Goal: Check status: Check status

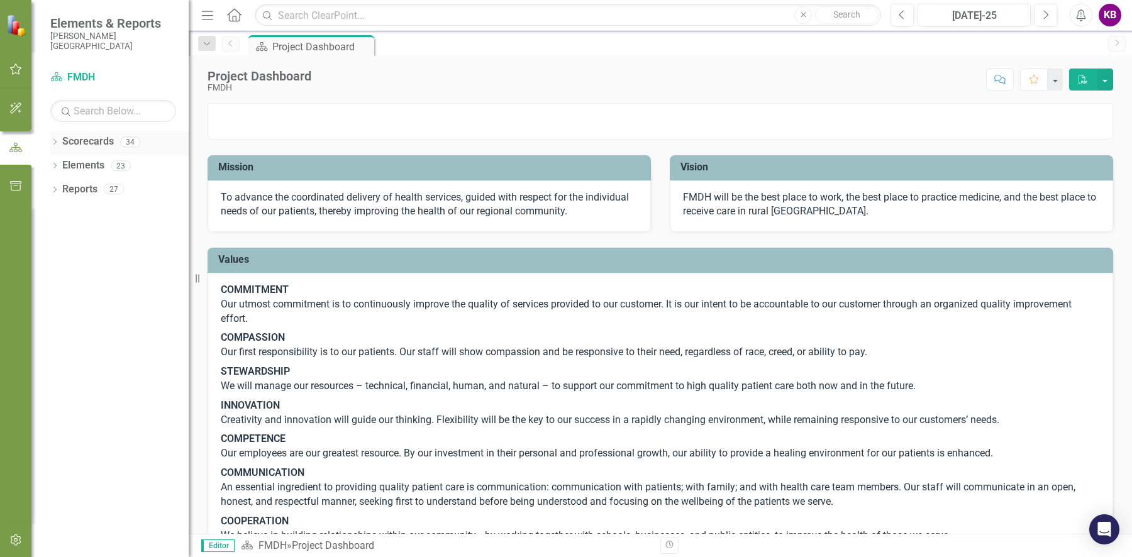
click at [57, 143] on icon "Dropdown" at bounding box center [54, 143] width 9 height 7
click at [56, 140] on div "Dropdown" at bounding box center [52, 141] width 11 height 9
click at [59, 169] on icon "Dropdown" at bounding box center [54, 167] width 9 height 7
click at [63, 261] on icon "Dropdown" at bounding box center [61, 262] width 9 height 7
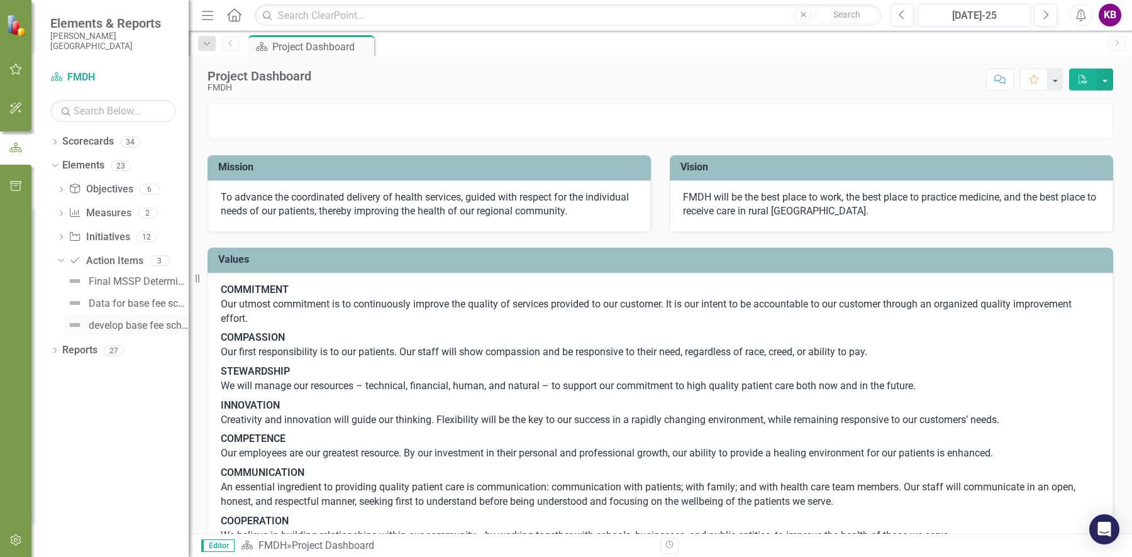
click at [122, 325] on div "develop base fee schedule for [DEMOGRAPHIC_DATA]" at bounding box center [139, 325] width 100 height 11
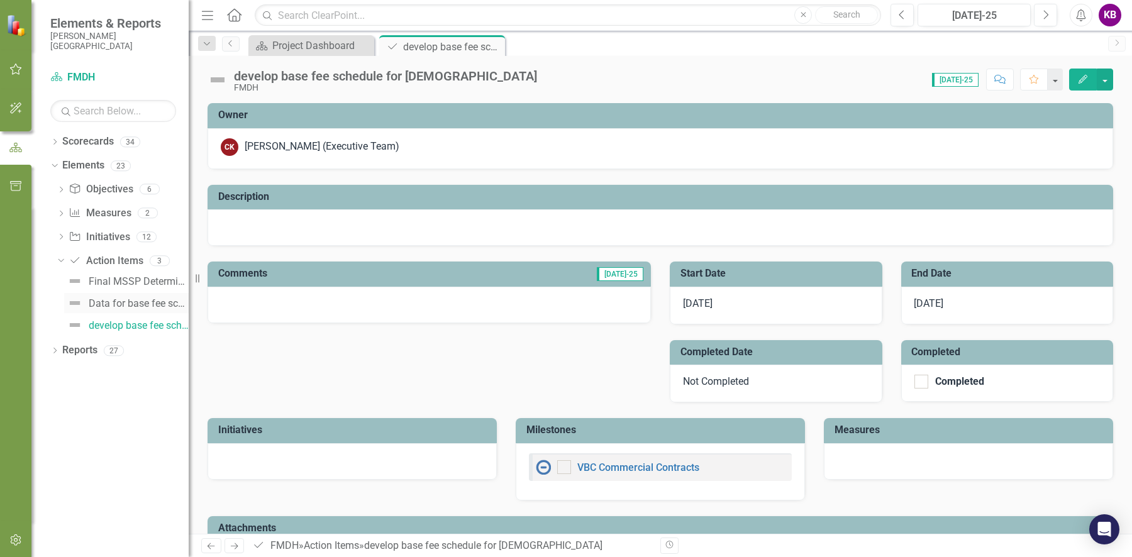
click at [122, 303] on div "Data for base fee schedule analysis" at bounding box center [139, 303] width 100 height 11
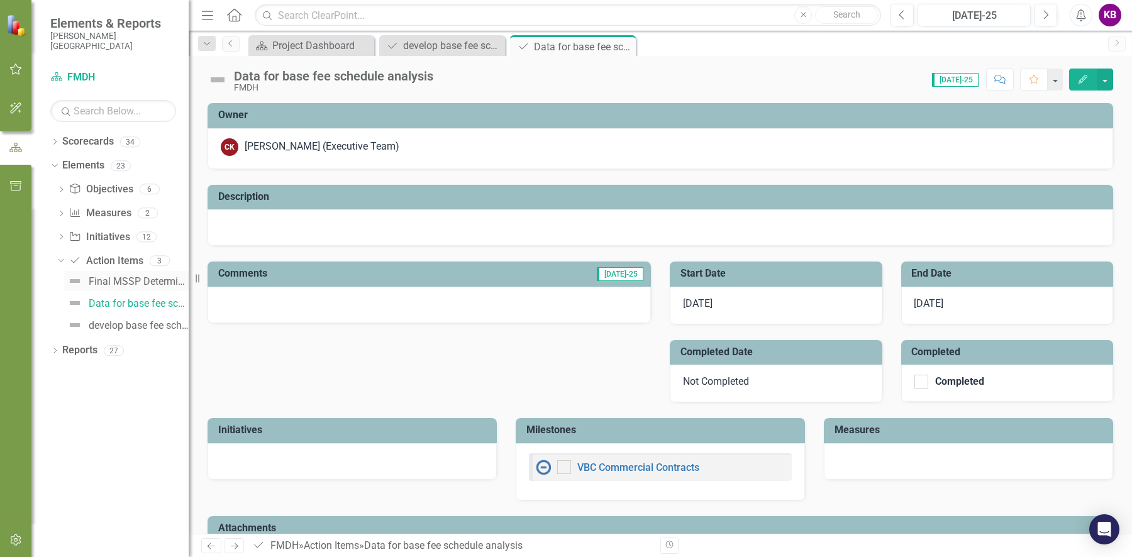
click at [123, 284] on div "Final MSSP Determination/Placement" at bounding box center [139, 281] width 100 height 11
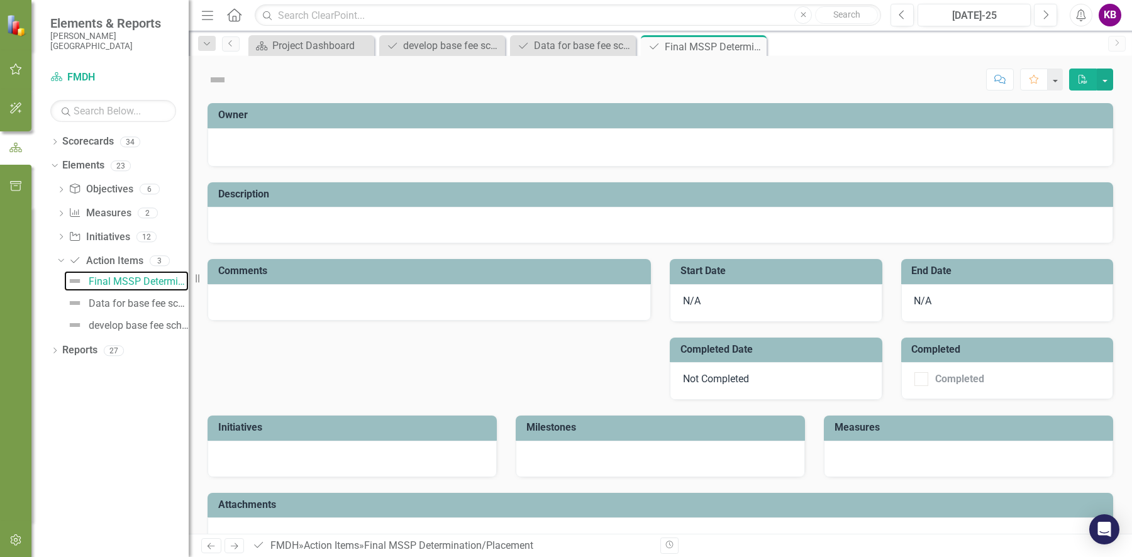
checkbox input "true"
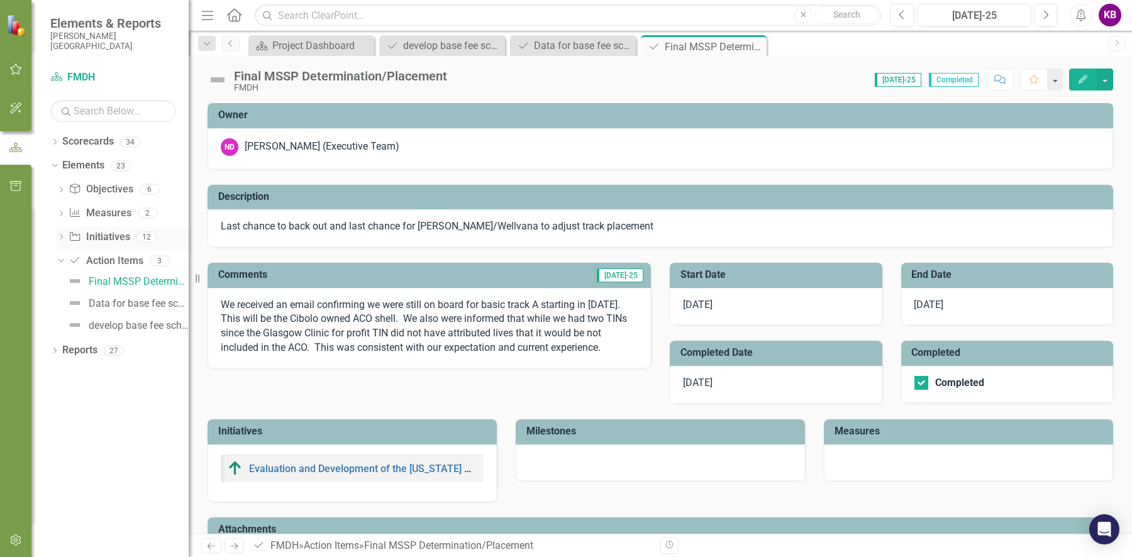
click at [65, 240] on icon "Dropdown" at bounding box center [61, 238] width 9 height 7
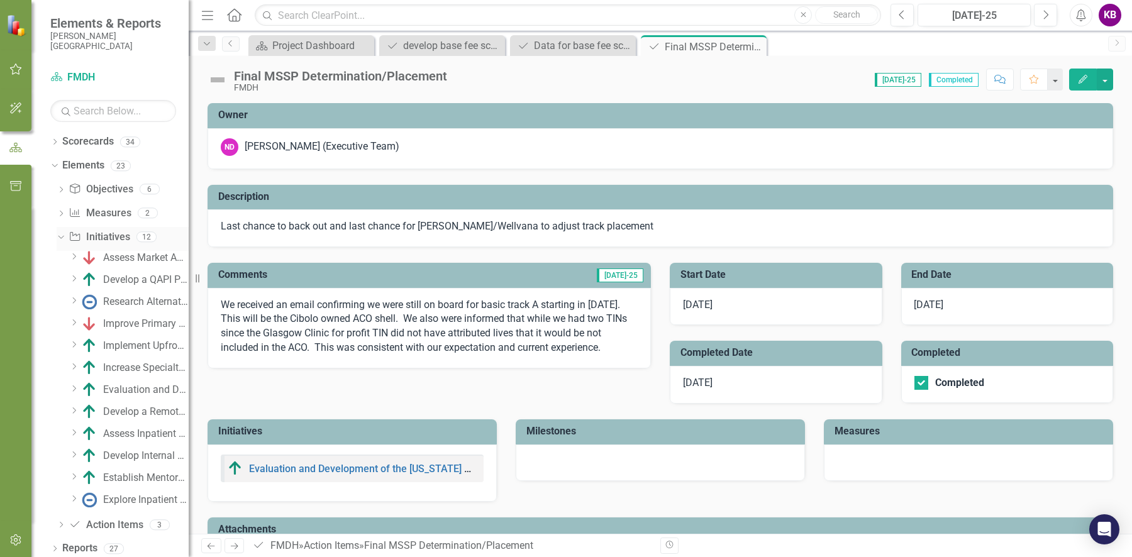
click at [64, 238] on div "Dropdown" at bounding box center [58, 236] width 11 height 9
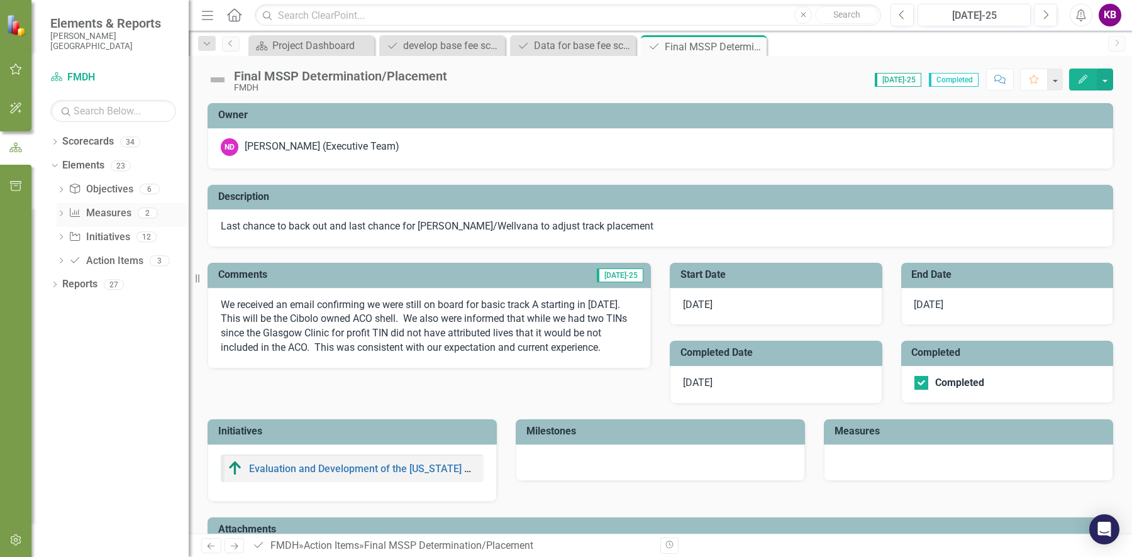
click at [63, 216] on icon "Dropdown" at bounding box center [61, 214] width 9 height 7
click at [63, 216] on div "Dropdown" at bounding box center [58, 212] width 11 height 9
click at [64, 193] on icon "Dropdown" at bounding box center [61, 190] width 9 height 7
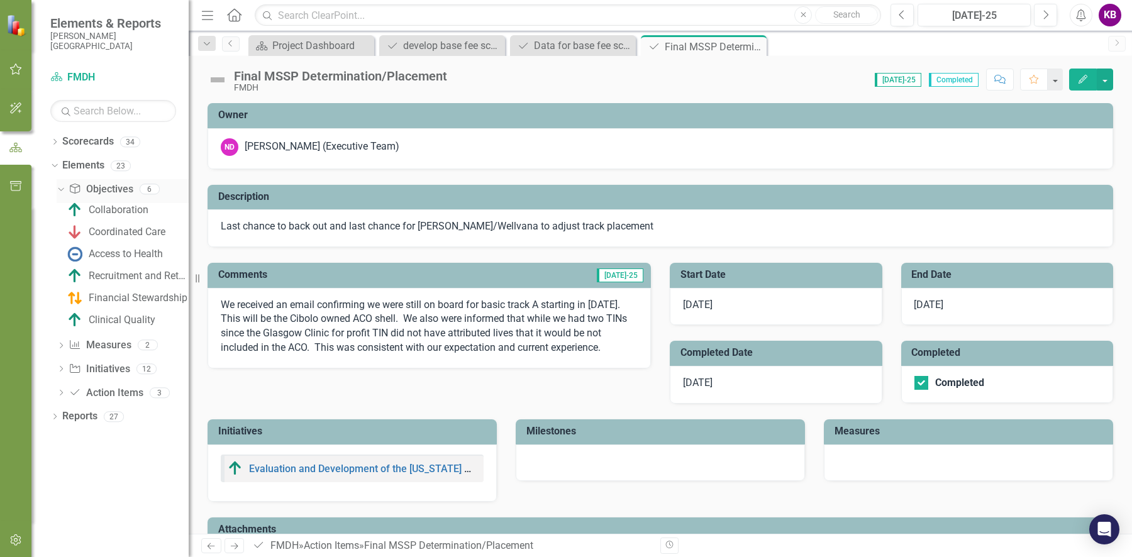
click at [64, 193] on div "Dropdown" at bounding box center [58, 188] width 11 height 9
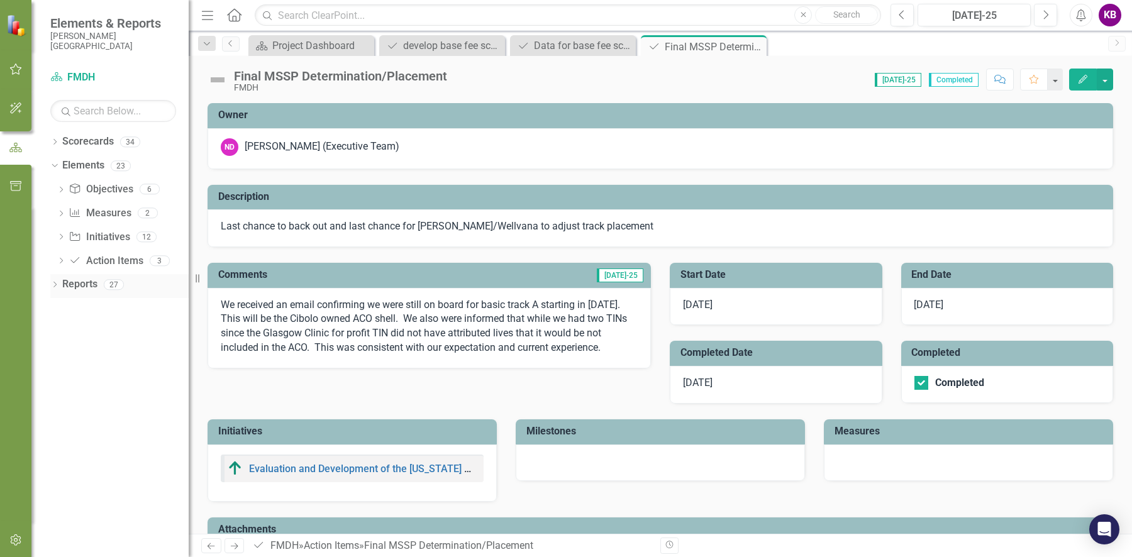
click at [54, 285] on icon "Dropdown" at bounding box center [54, 285] width 9 height 7
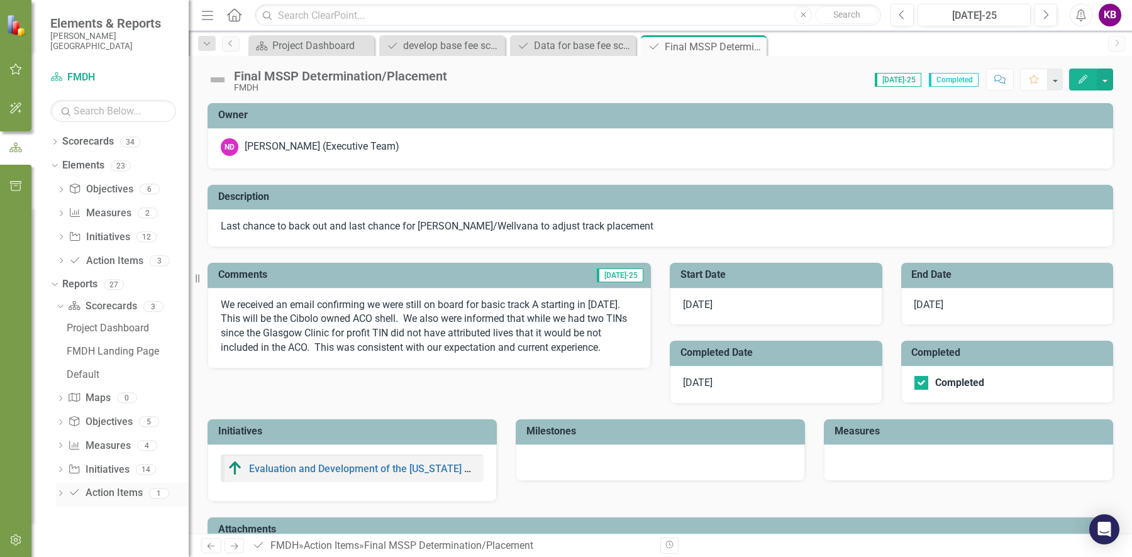
click at [57, 496] on icon "Dropdown" at bounding box center [60, 494] width 9 height 7
click at [108, 449] on div "Action Items" at bounding box center [128, 447] width 122 height 11
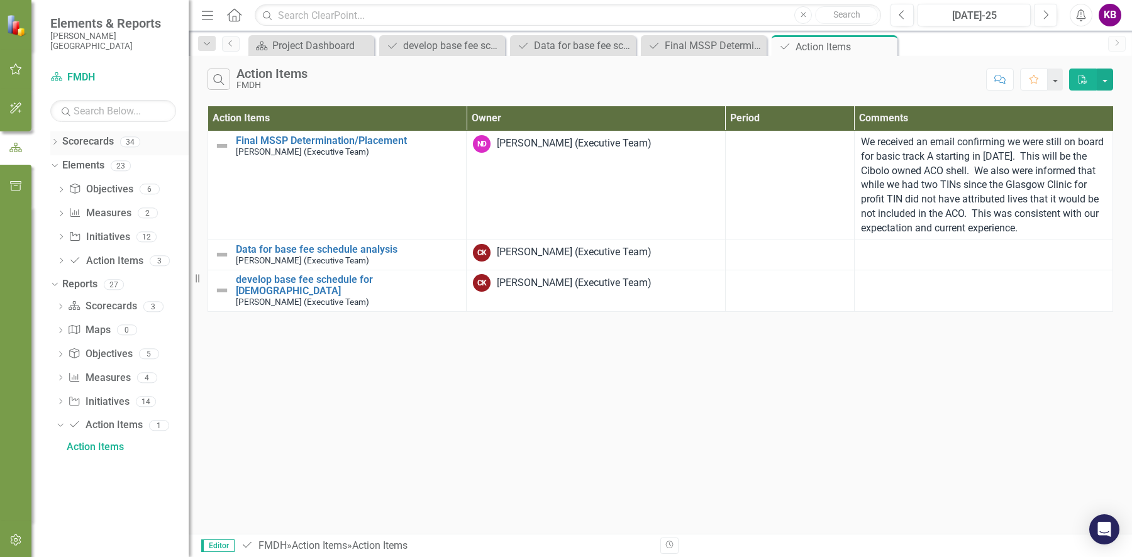
click at [57, 143] on icon "Dropdown" at bounding box center [54, 143] width 9 height 7
click at [60, 162] on icon at bounding box center [61, 165] width 3 height 6
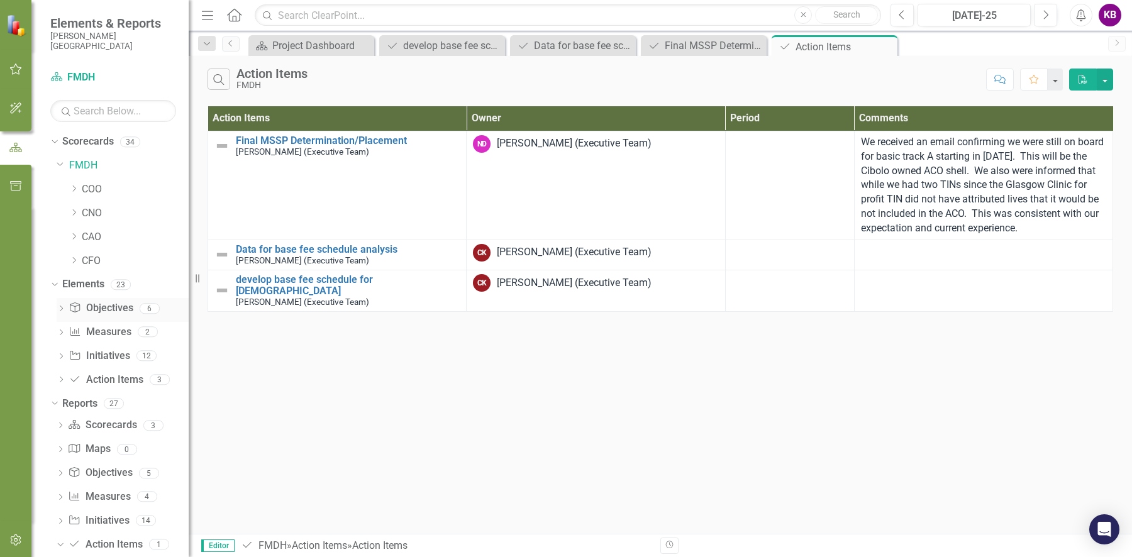
click at [64, 308] on icon "Dropdown" at bounding box center [61, 309] width 9 height 7
click at [64, 308] on div "Dropdown" at bounding box center [58, 308] width 11 height 9
click at [62, 333] on icon "Dropdown" at bounding box center [61, 333] width 9 height 7
click at [62, 333] on div "Dropdown" at bounding box center [58, 331] width 11 height 9
click at [61, 353] on div "Dropdown" at bounding box center [61, 357] width 9 height 11
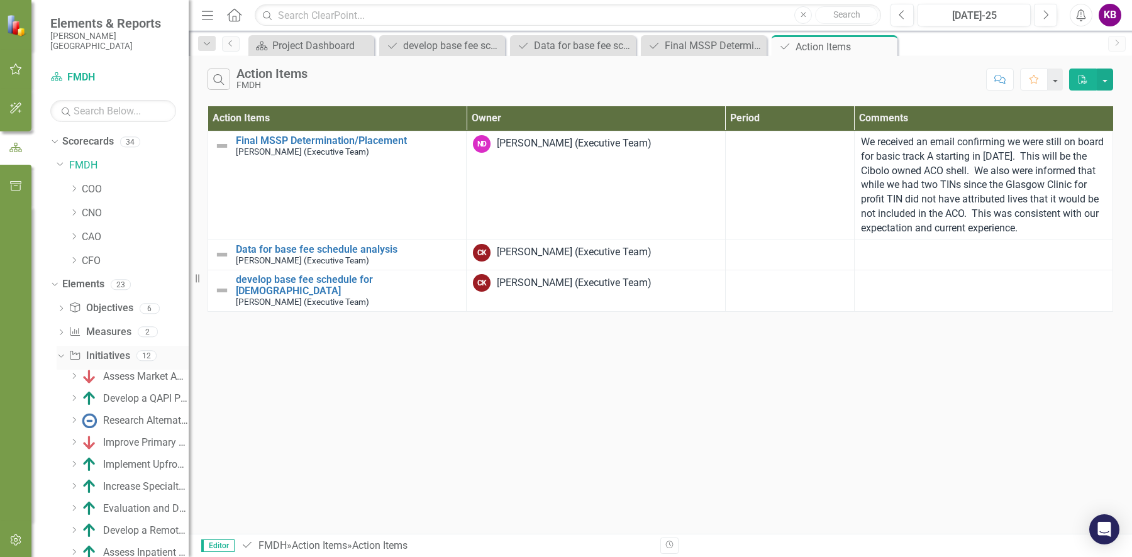
click at [61, 354] on icon "Dropdown" at bounding box center [59, 355] width 7 height 9
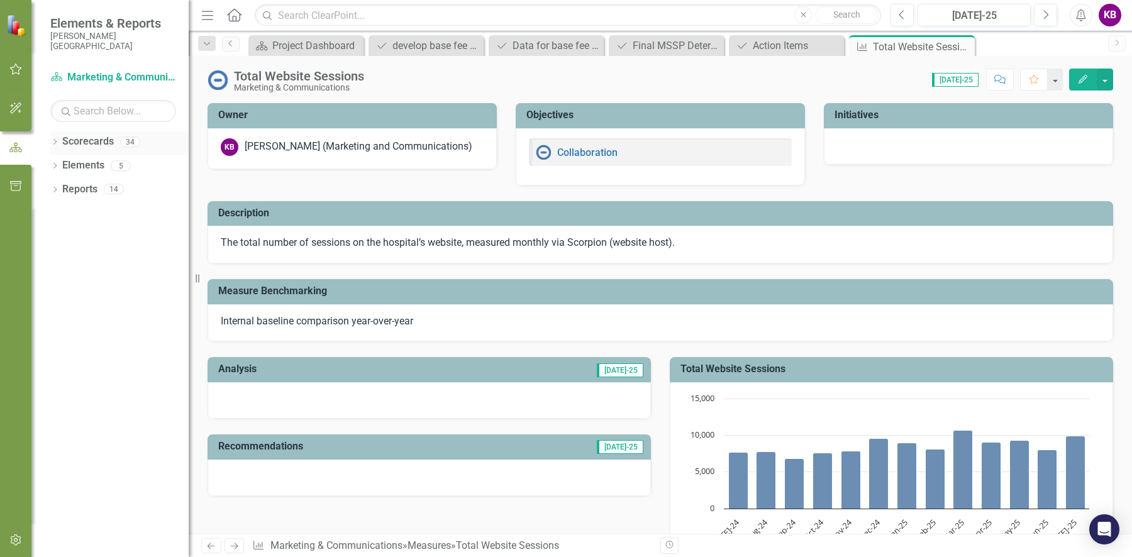
click at [50, 143] on icon "Dropdown" at bounding box center [54, 143] width 9 height 7
click at [57, 217] on icon "Dropdown" at bounding box center [54, 214] width 9 height 7
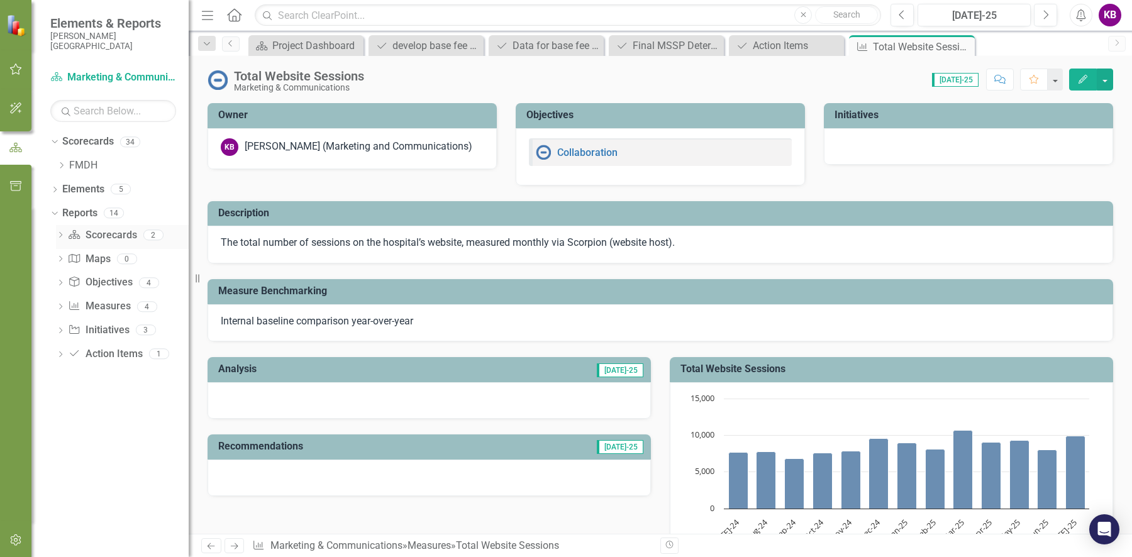
click at [59, 236] on icon "Dropdown" at bounding box center [60, 236] width 9 height 7
click at [91, 259] on div "MarCom Scorecard" at bounding box center [128, 257] width 122 height 11
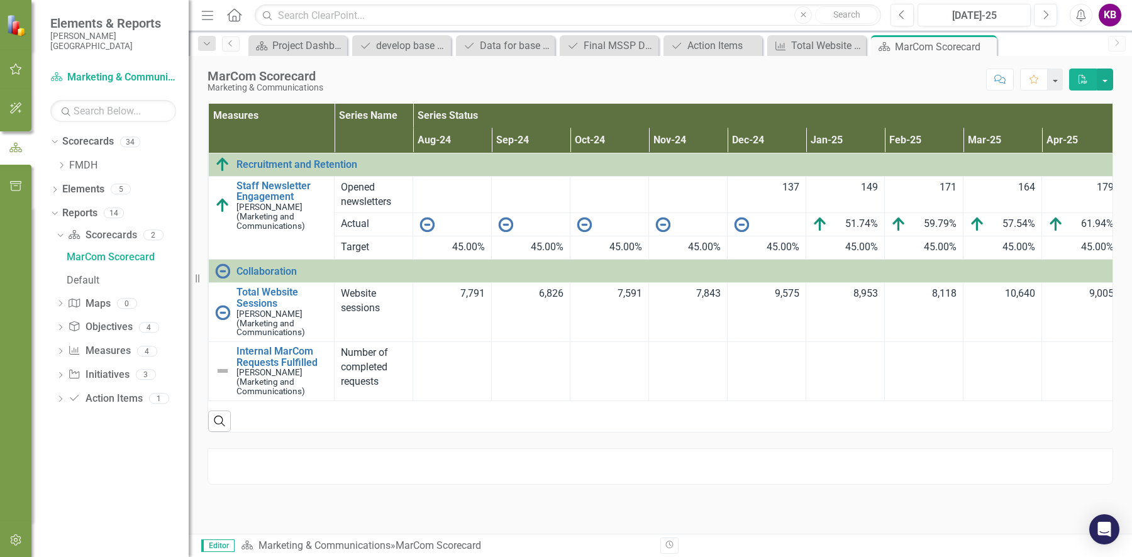
click at [18, 186] on icon "button" at bounding box center [15, 186] width 13 height 10
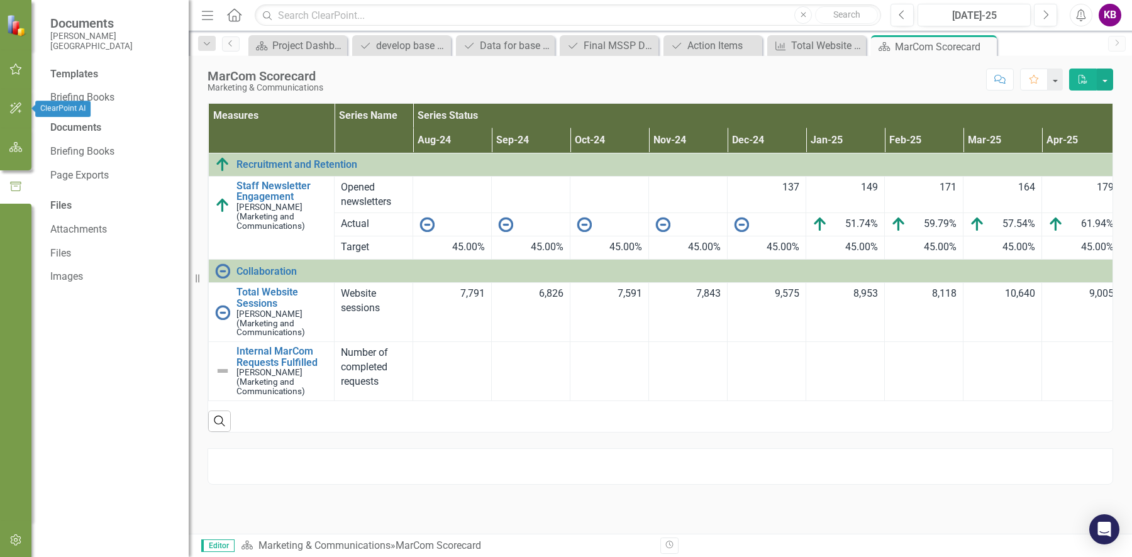
click at [20, 116] on button "button" at bounding box center [16, 109] width 28 height 26
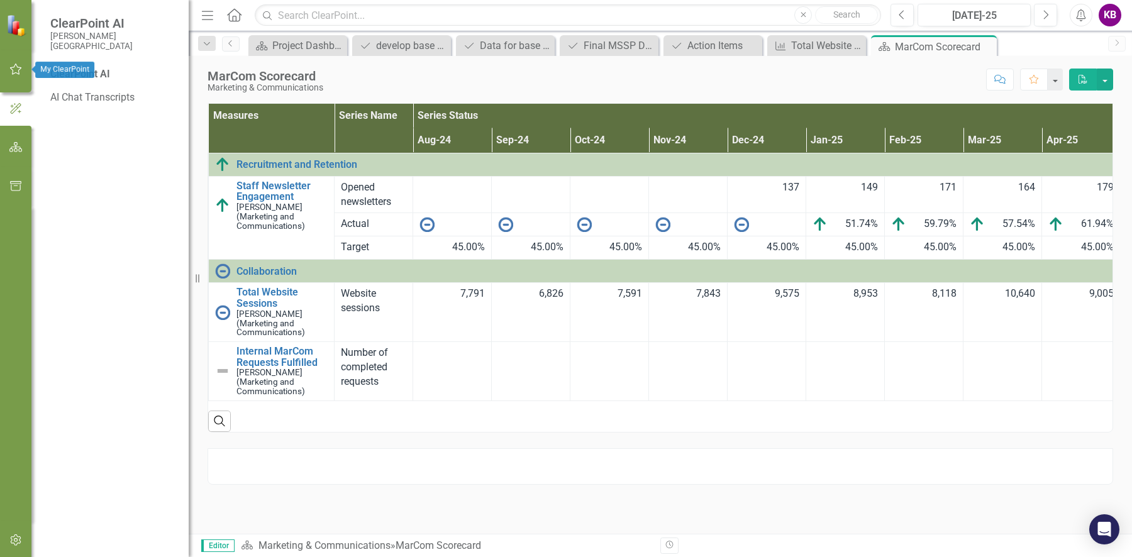
click at [18, 77] on button "button" at bounding box center [16, 70] width 28 height 26
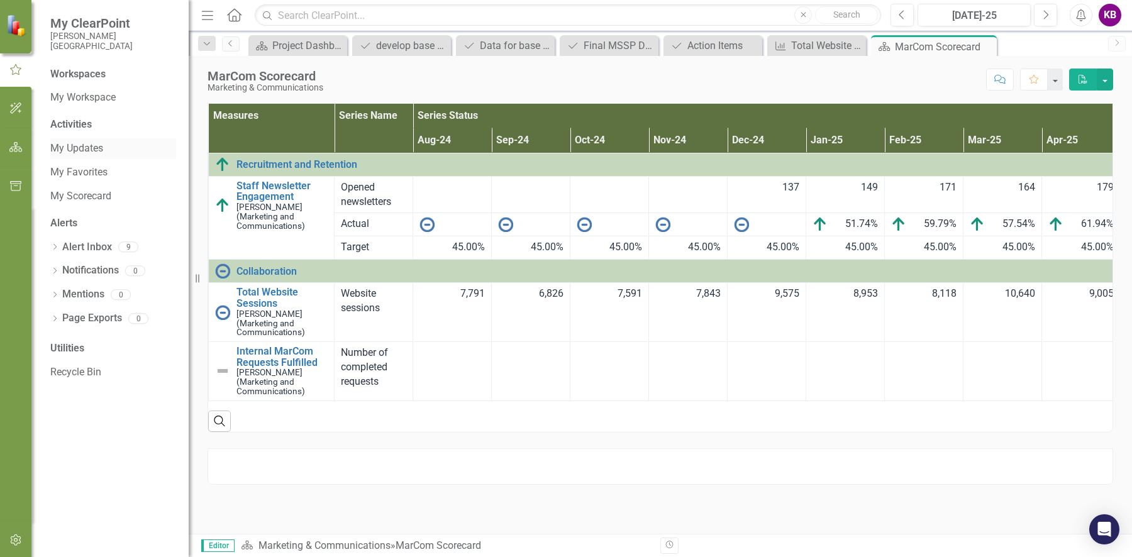
click at [94, 155] on link "My Updates" at bounding box center [113, 149] width 126 height 14
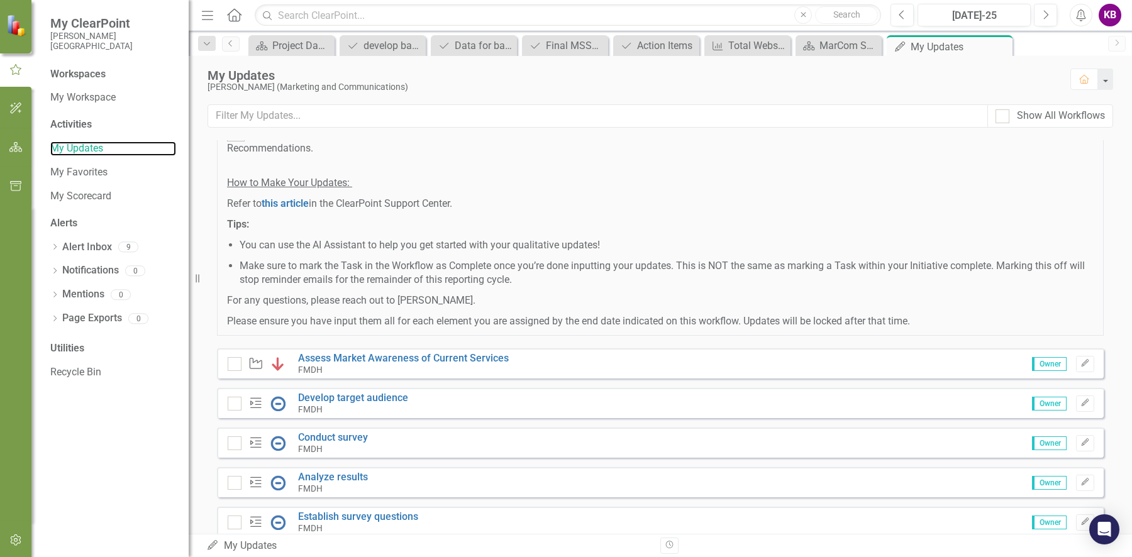
scroll to position [676, 0]
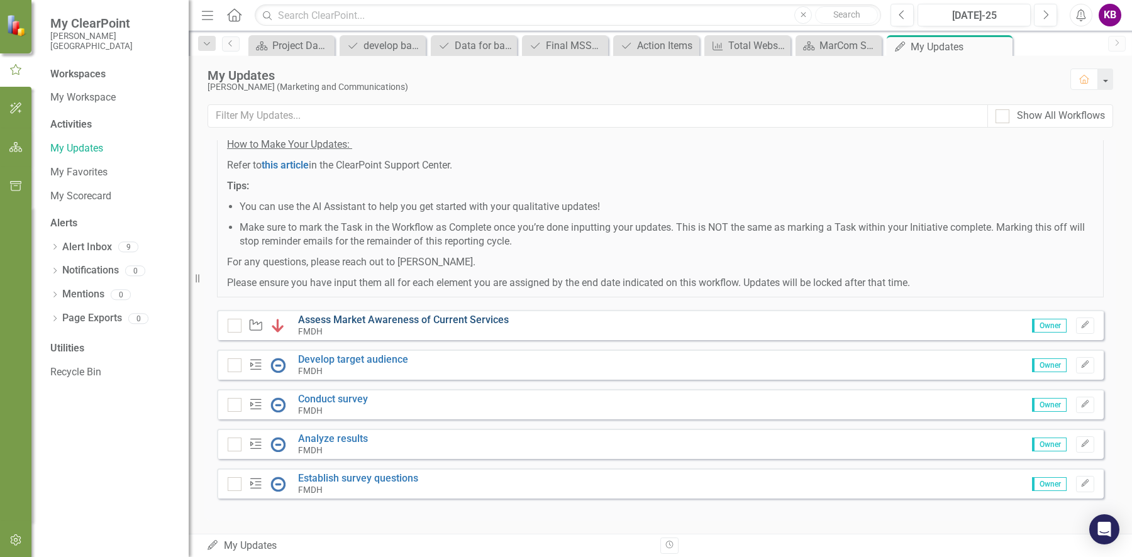
click at [314, 322] on link "Assess Market Awareness of Current Services" at bounding box center [403, 320] width 211 height 12
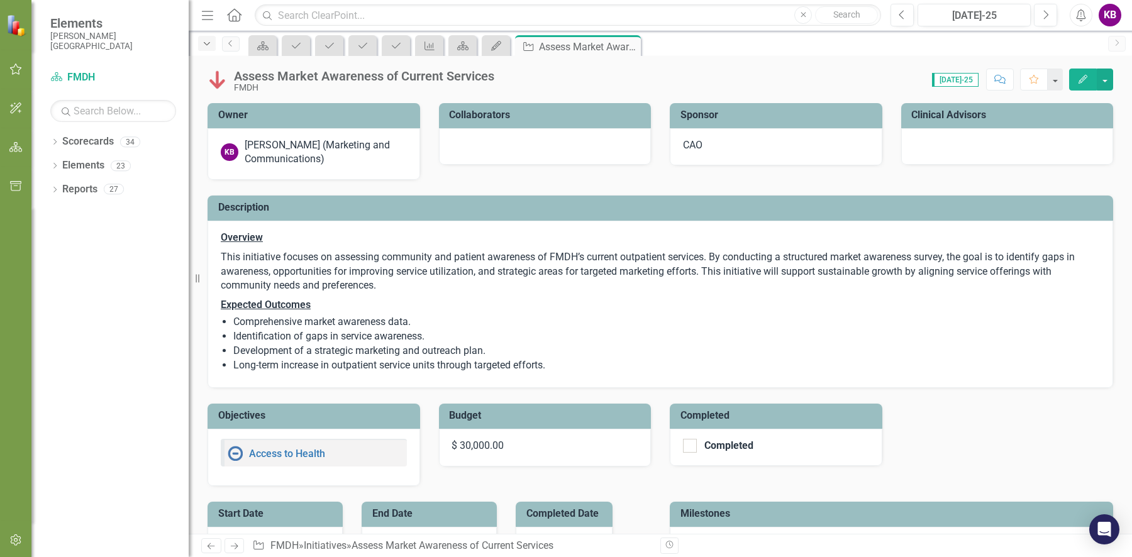
click at [208, 47] on icon "Dropdown" at bounding box center [206, 44] width 11 height 9
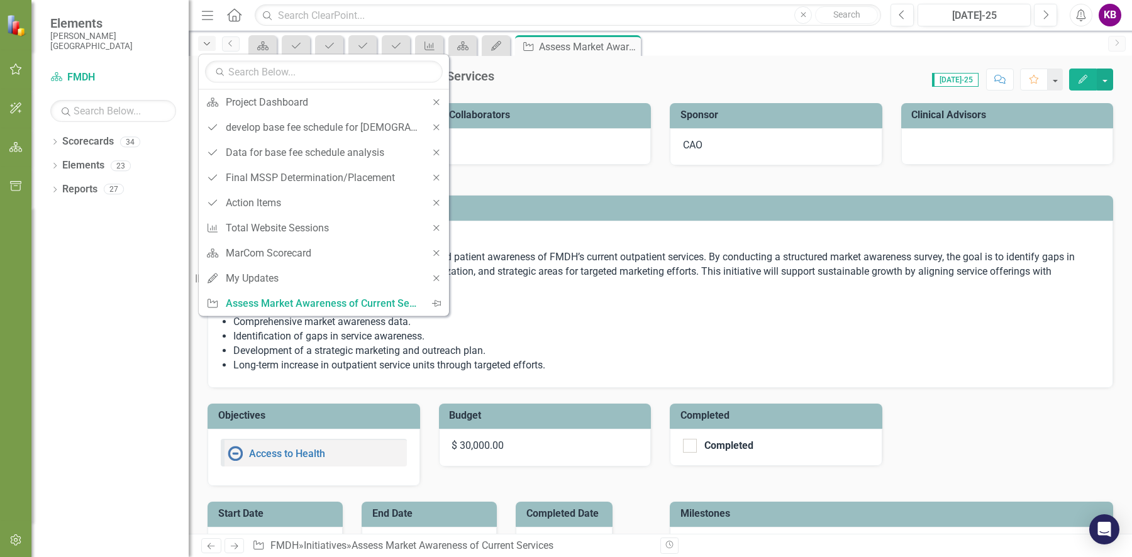
click at [208, 47] on icon "Dropdown" at bounding box center [206, 44] width 11 height 9
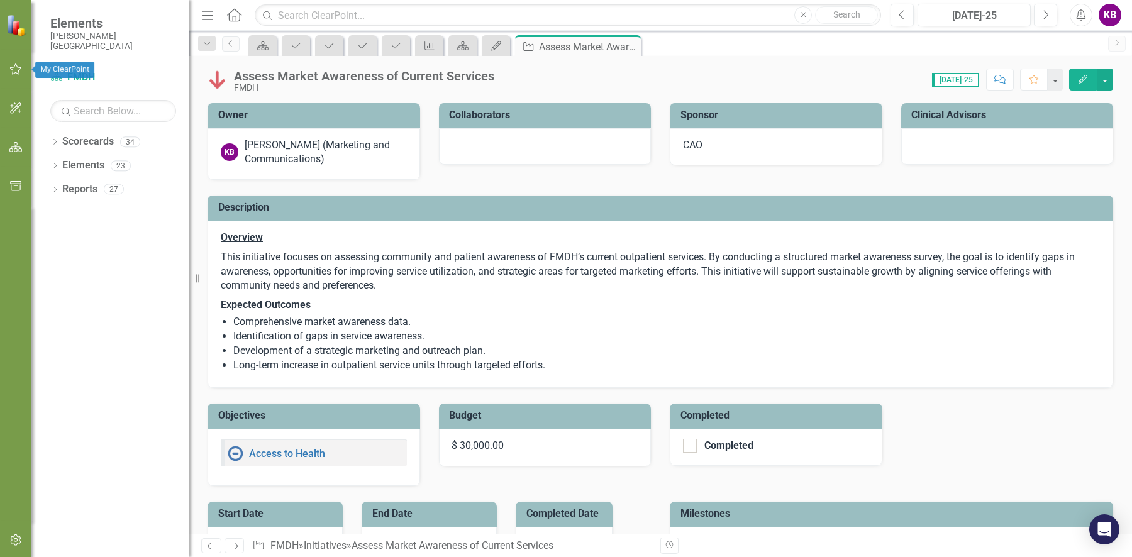
click at [15, 69] on icon "button" at bounding box center [15, 69] width 13 height 10
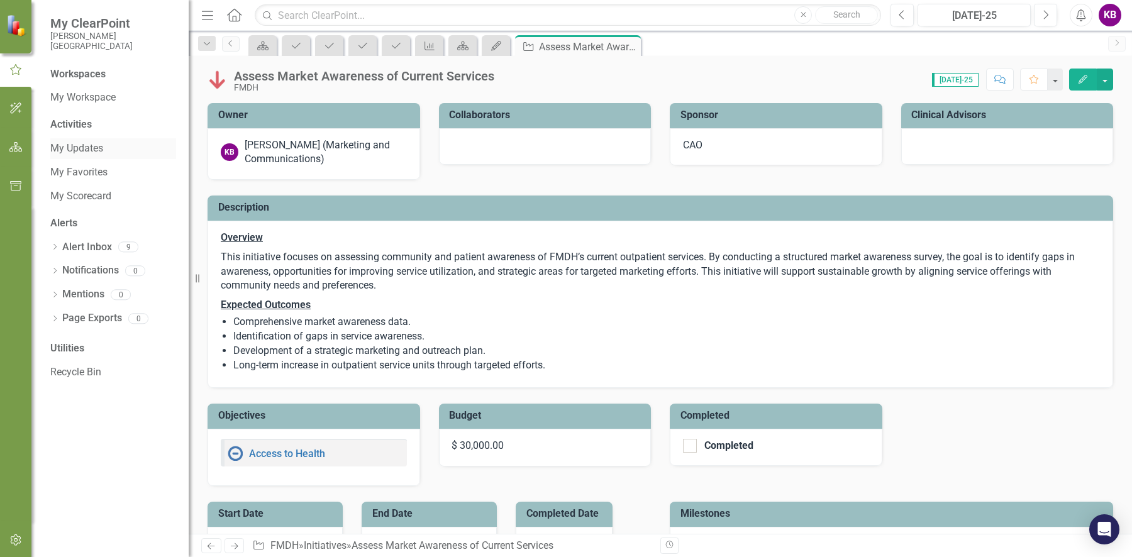
click at [107, 150] on link "My Updates" at bounding box center [113, 149] width 126 height 14
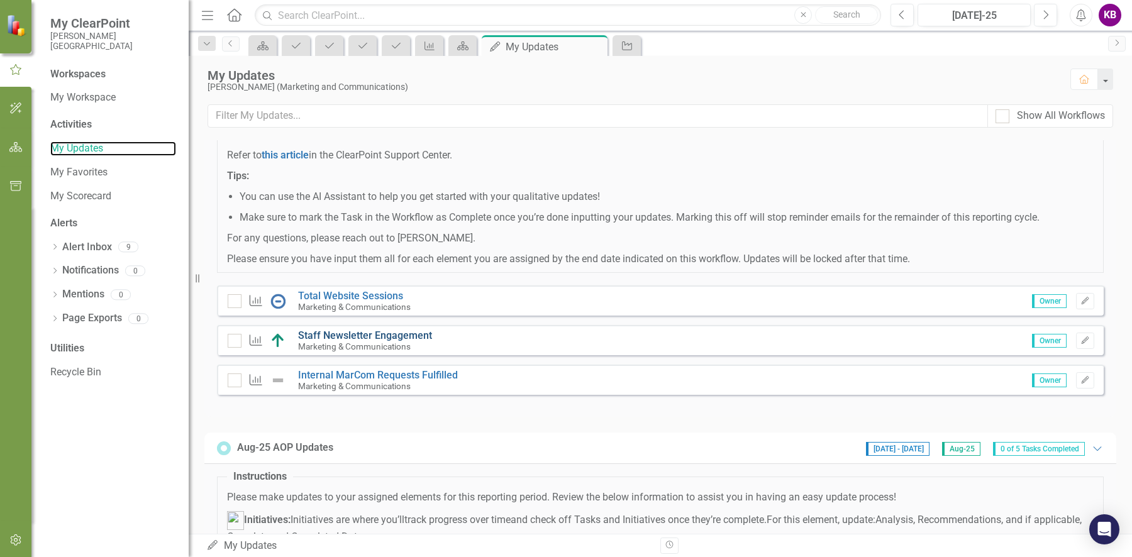
scroll to position [185, 0]
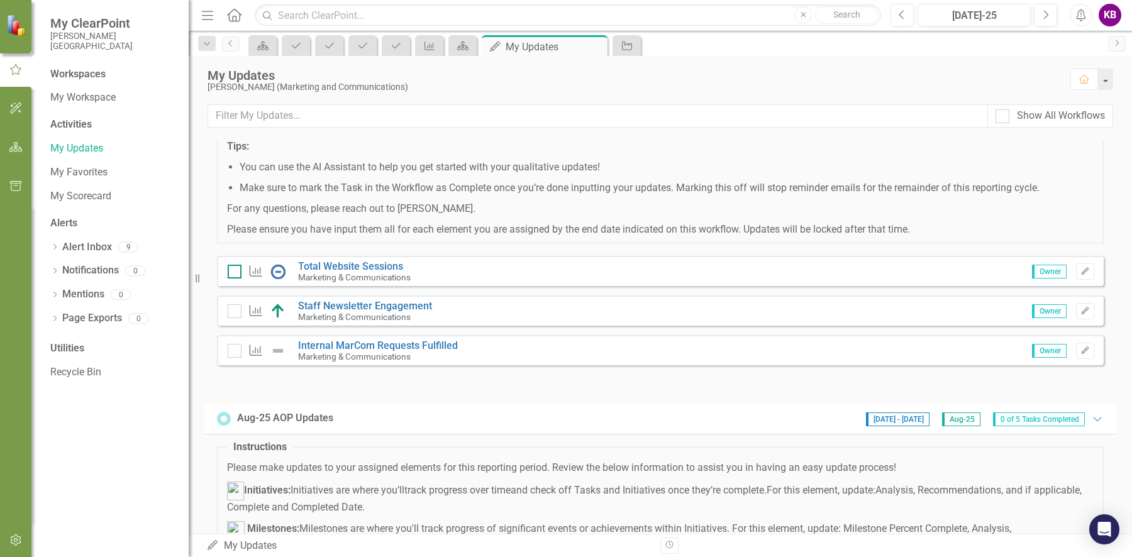
click at [240, 269] on div at bounding box center [235, 272] width 14 height 14
click at [236, 269] on input "checkbox" at bounding box center [232, 269] width 8 height 8
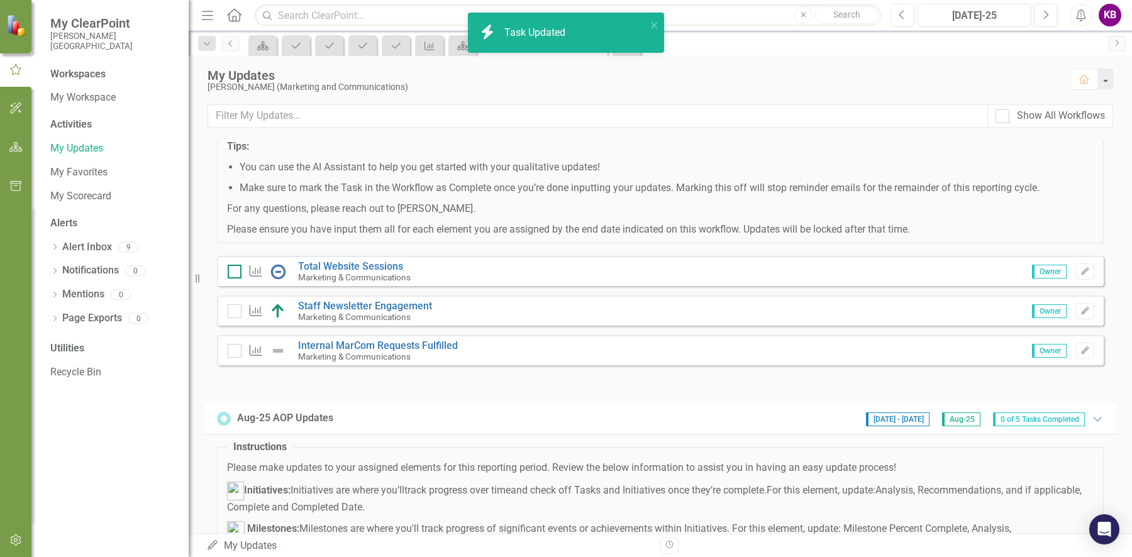
checkbox input "true"
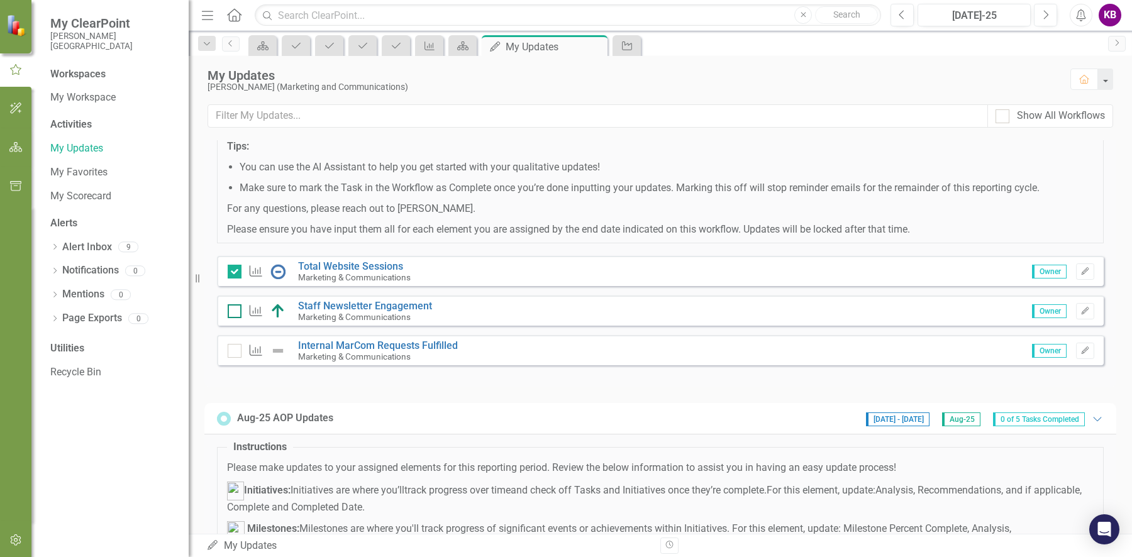
click at [233, 311] on input "checkbox" at bounding box center [232, 309] width 8 height 8
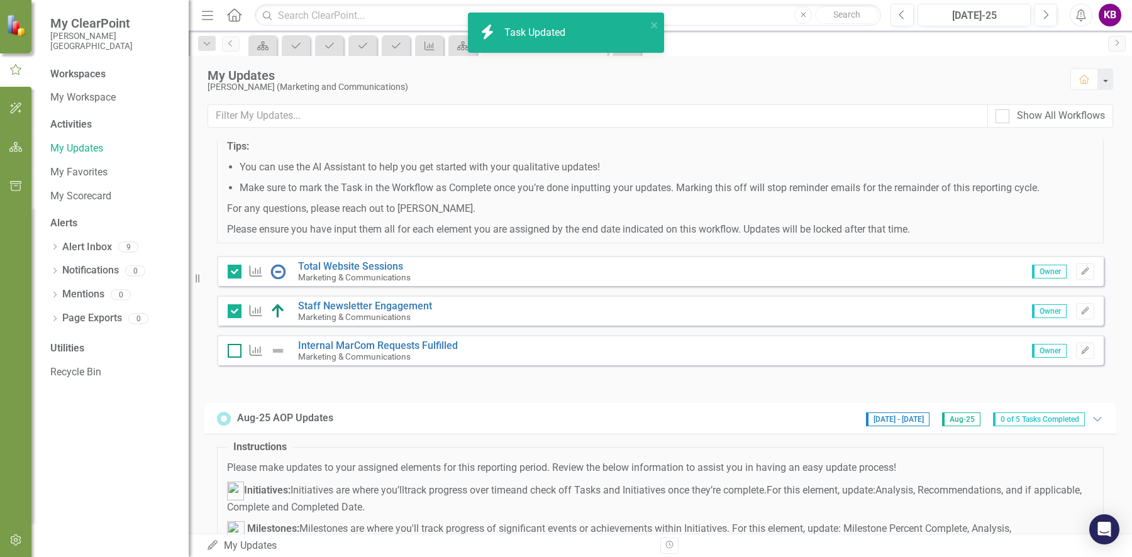
checkbox input "true"
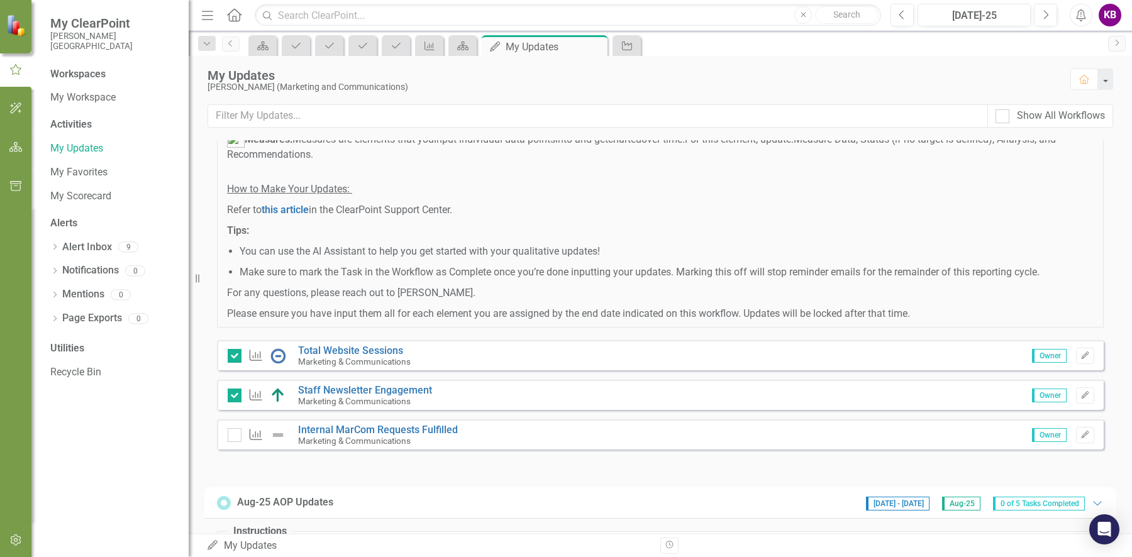
scroll to position [111, 0]
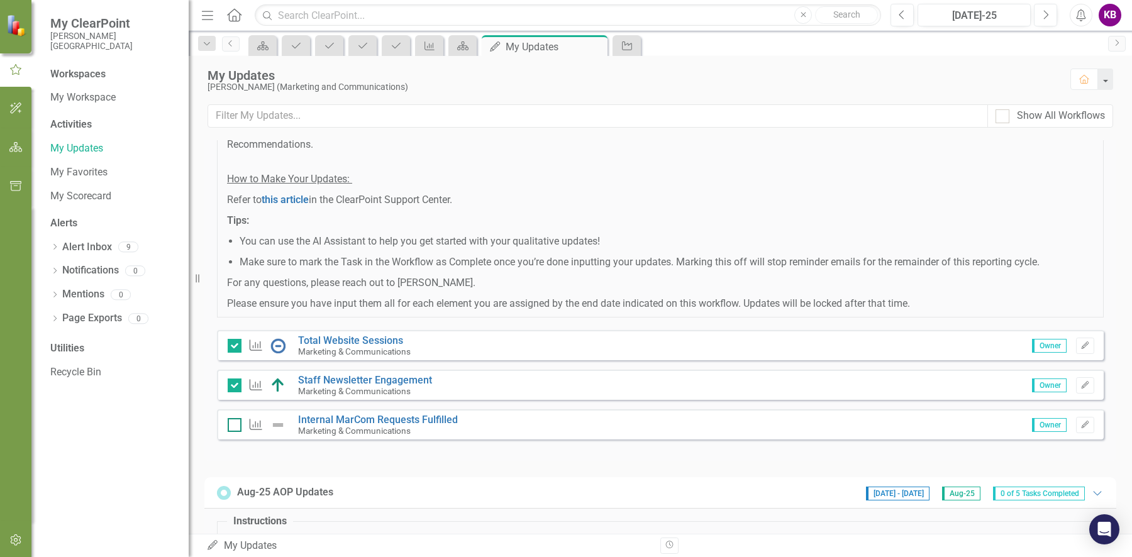
click at [232, 428] on div at bounding box center [235, 425] width 14 height 14
click at [232, 427] on input "checkbox" at bounding box center [232, 422] width 8 height 8
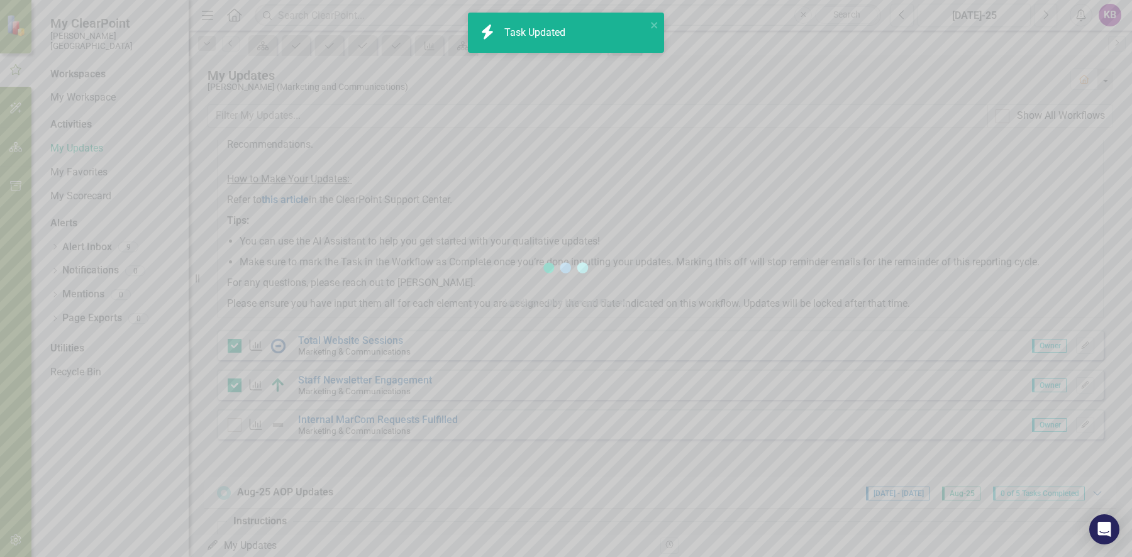
checkbox input "true"
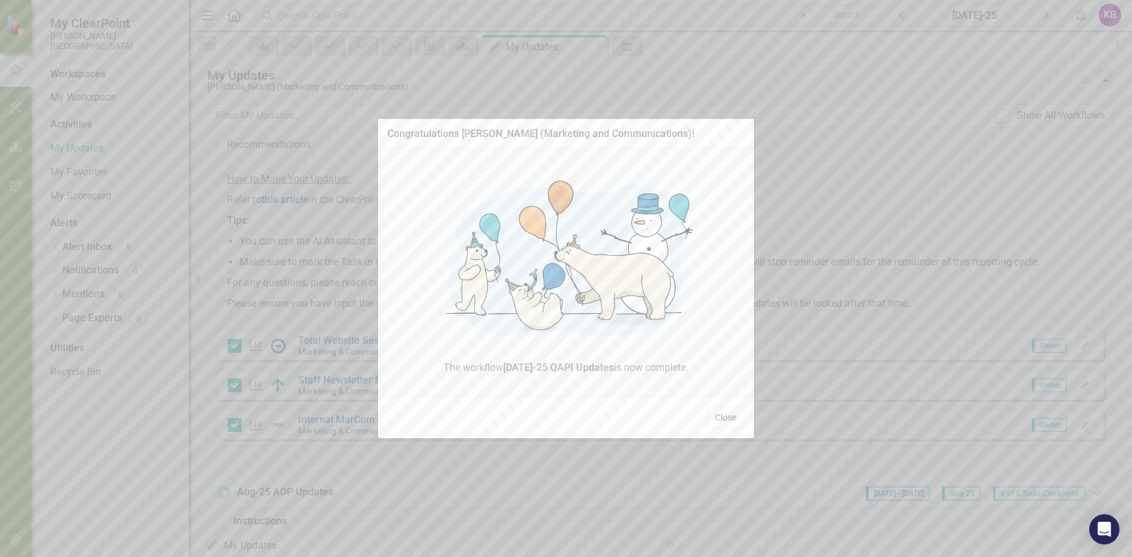
click at [720, 416] on button "Close" at bounding box center [726, 418] width 38 height 22
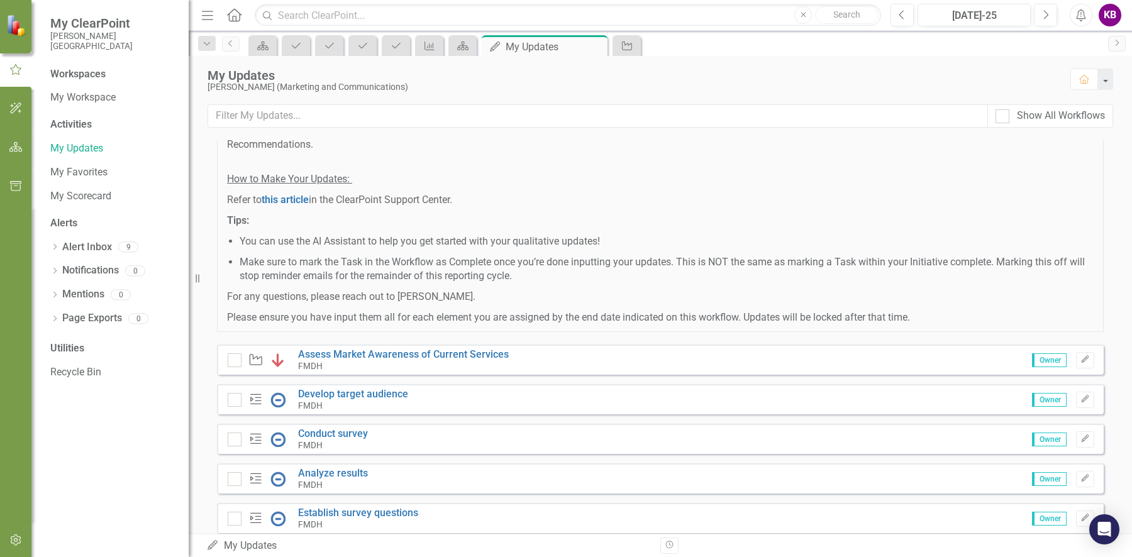
scroll to position [640, 0]
click at [258, 401] on icon "Milestone" at bounding box center [256, 401] width 16 height 13
click at [233, 401] on input "checkbox" at bounding box center [232, 399] width 8 height 8
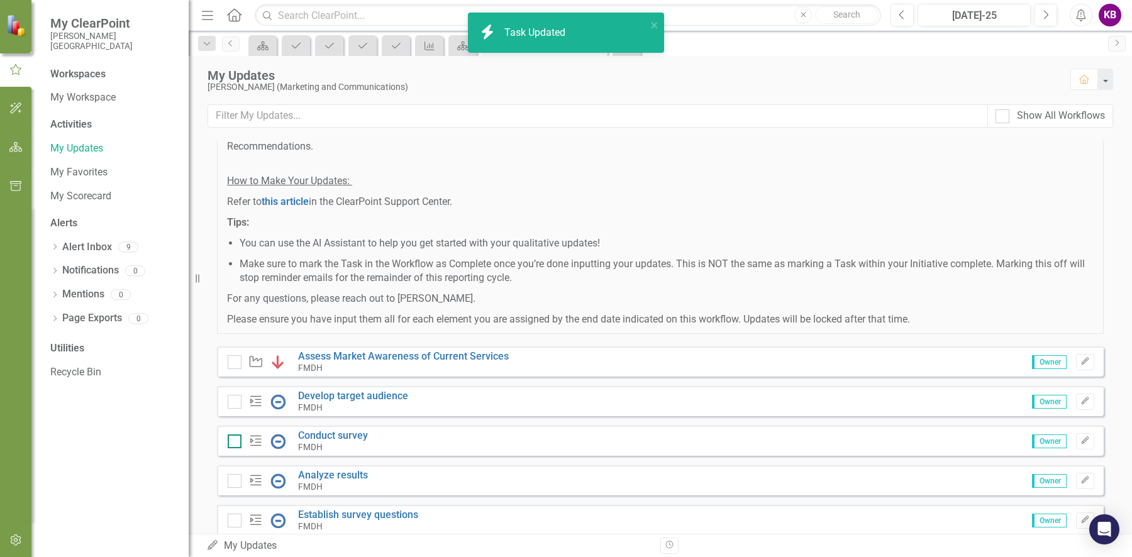
checkbox input "true"
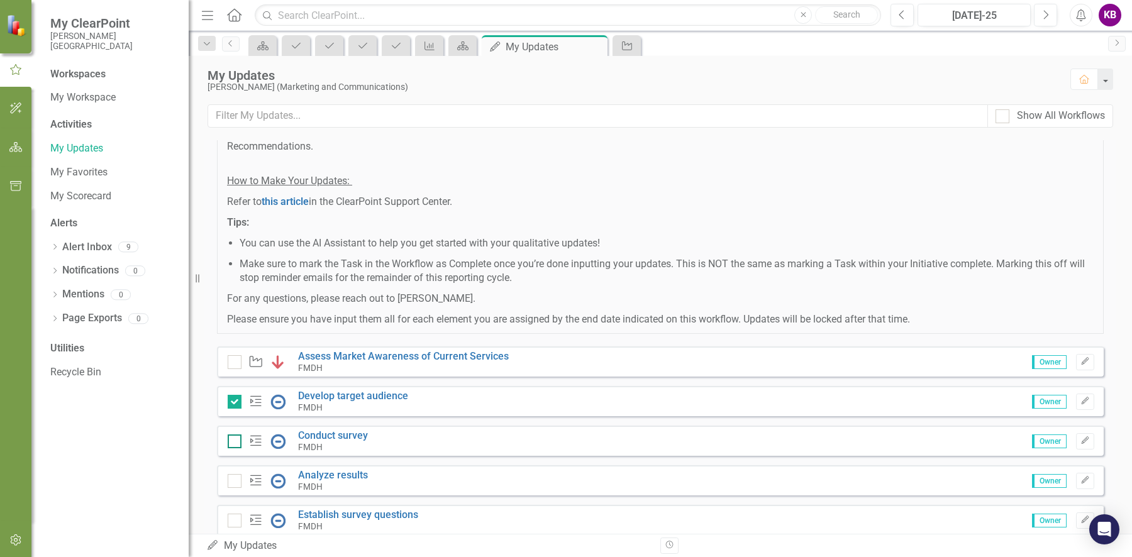
click at [234, 441] on div at bounding box center [235, 442] width 14 height 14
click at [234, 441] on input "checkbox" at bounding box center [232, 439] width 8 height 8
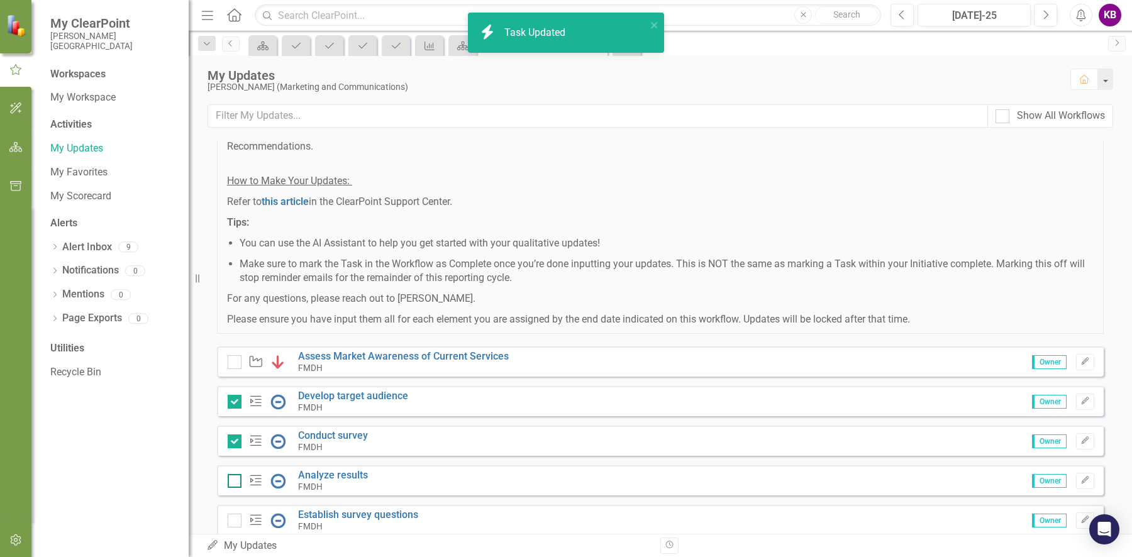
checkbox input "true"
click at [234, 484] on div at bounding box center [235, 481] width 14 height 14
click at [234, 483] on input "checkbox" at bounding box center [232, 478] width 8 height 8
checkbox input "true"
click at [233, 521] on div at bounding box center [235, 521] width 14 height 14
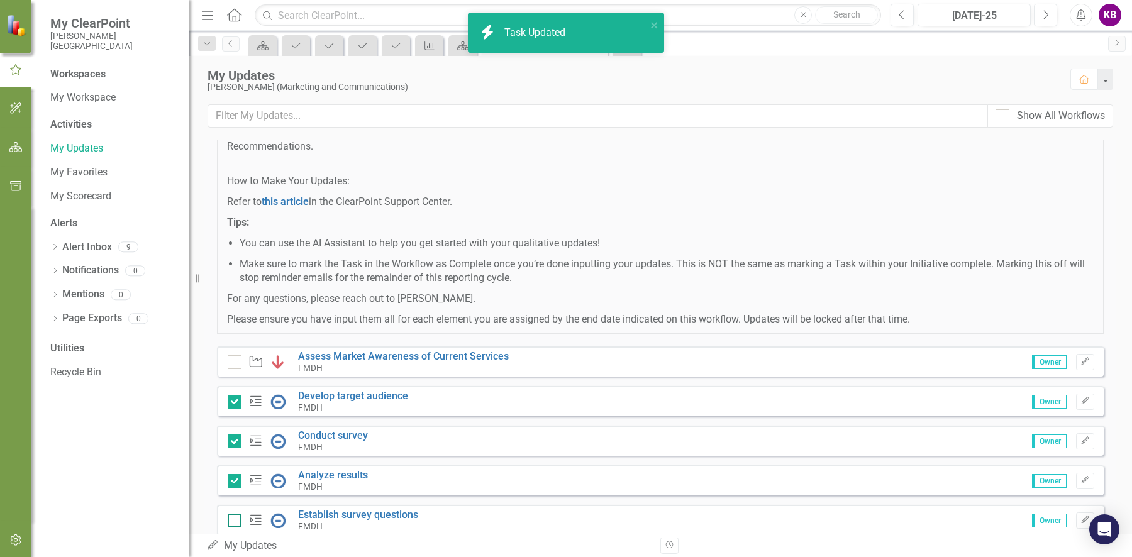
click at [233, 521] on input "checkbox" at bounding box center [232, 518] width 8 height 8
checkbox input "true"
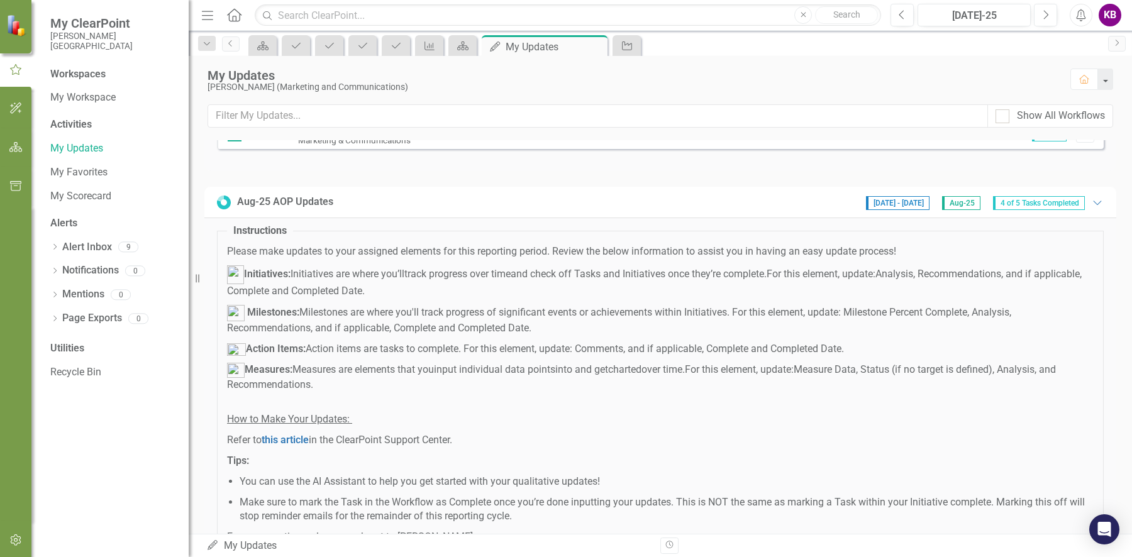
scroll to position [676, 0]
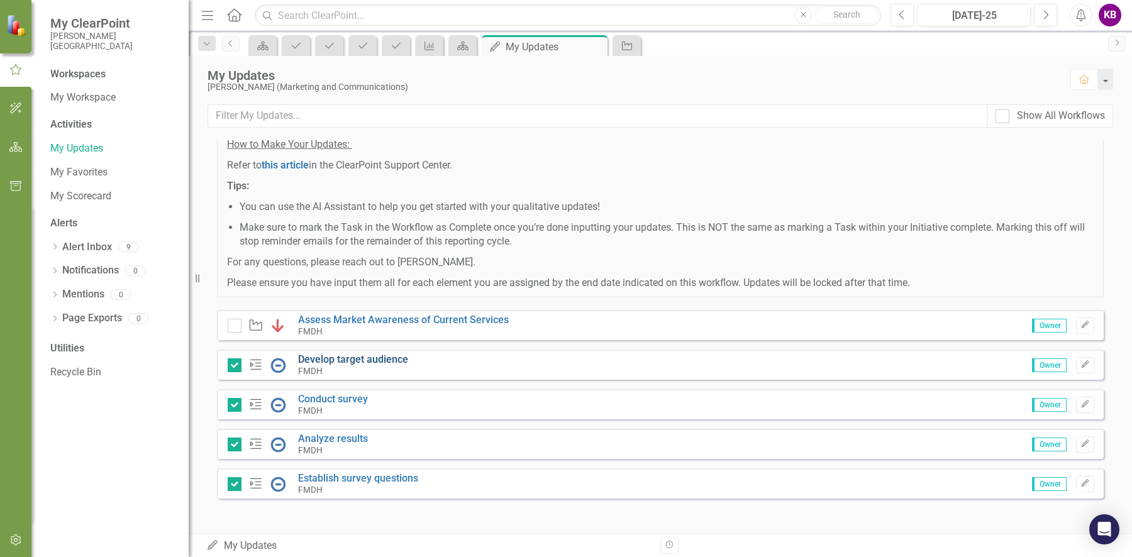
click at [375, 361] on link "Develop target audience" at bounding box center [353, 360] width 110 height 12
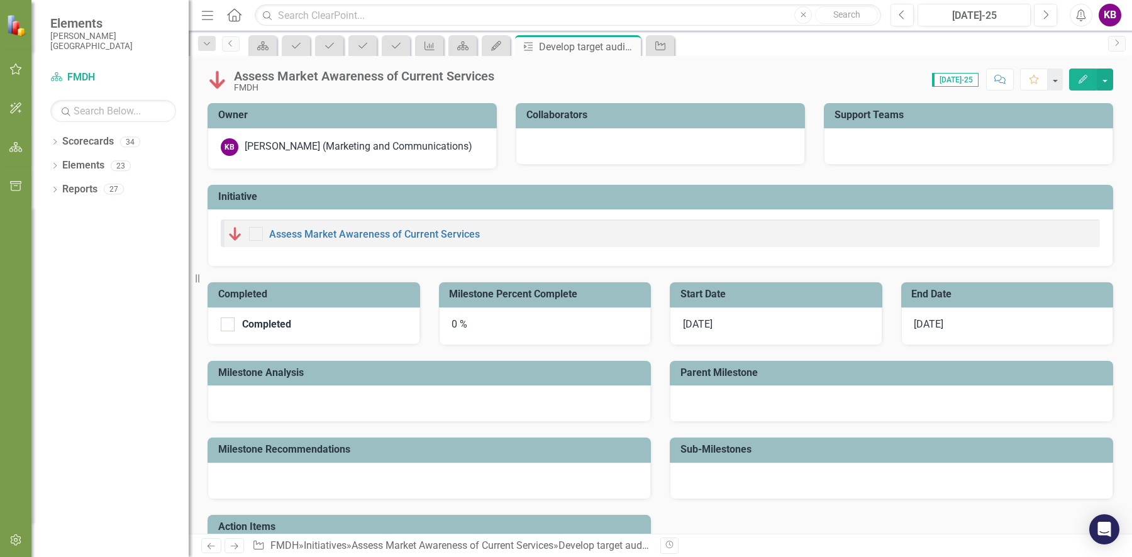
checkbox input "true"
